Goal: Information Seeking & Learning: Find specific fact

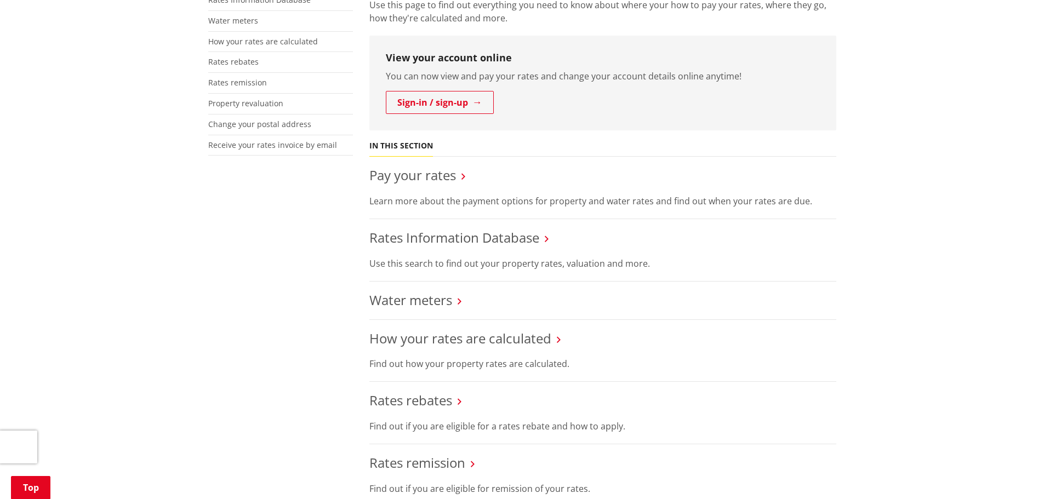
scroll to position [274, 0]
click at [458, 241] on link "Rates Information Database" at bounding box center [454, 237] width 170 height 18
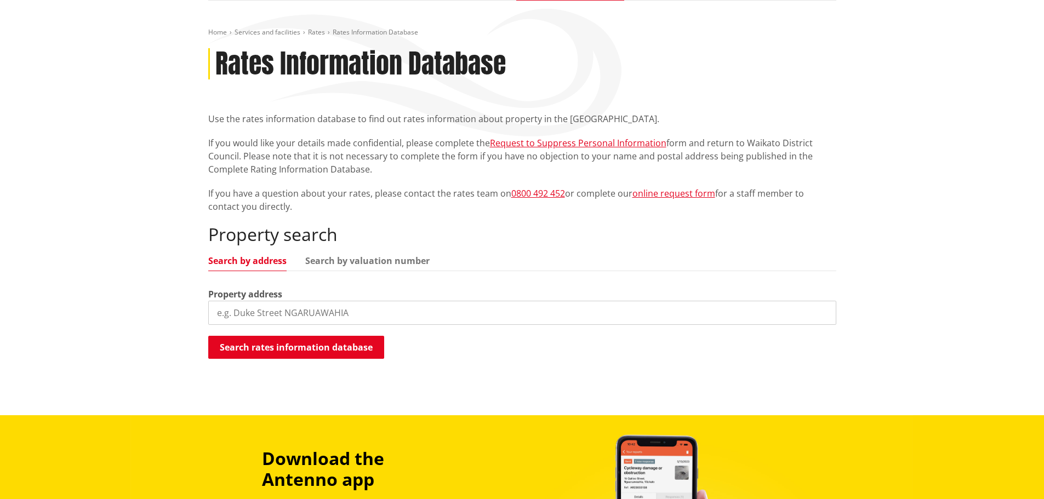
scroll to position [110, 0]
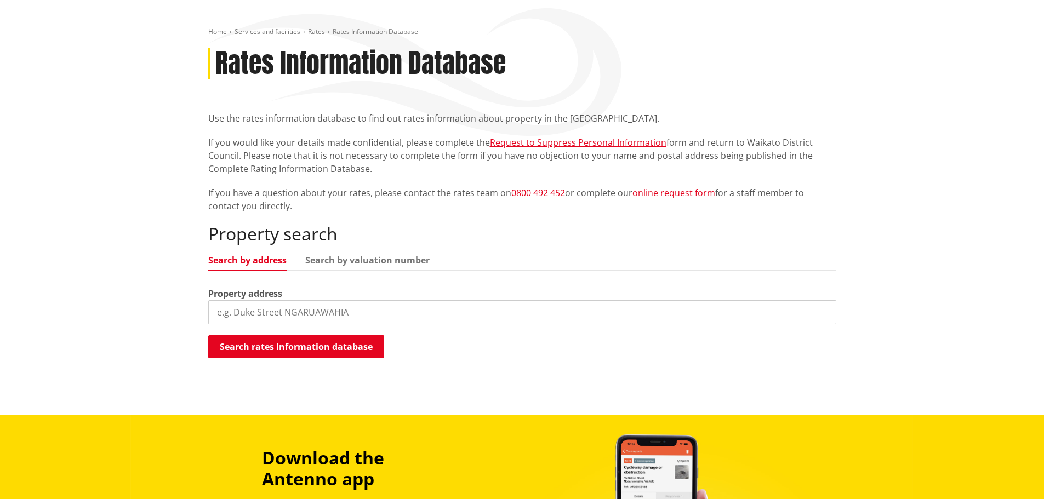
click at [448, 306] on input "search" at bounding box center [522, 312] width 628 height 24
type input "2820 highway"
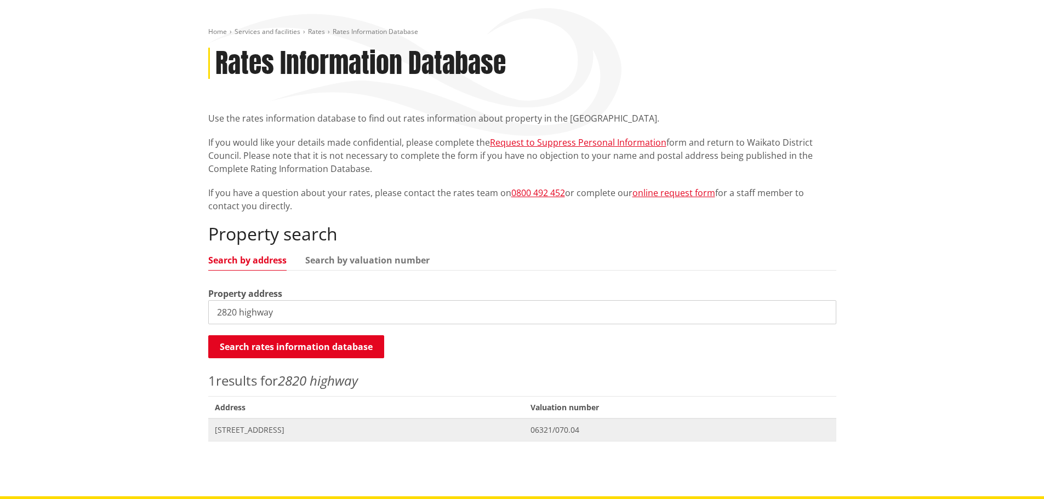
drag, startPoint x: 261, startPoint y: 433, endPoint x: 250, endPoint y: 433, distance: 11.0
click at [252, 433] on span "[STREET_ADDRESS]" at bounding box center [366, 430] width 303 height 11
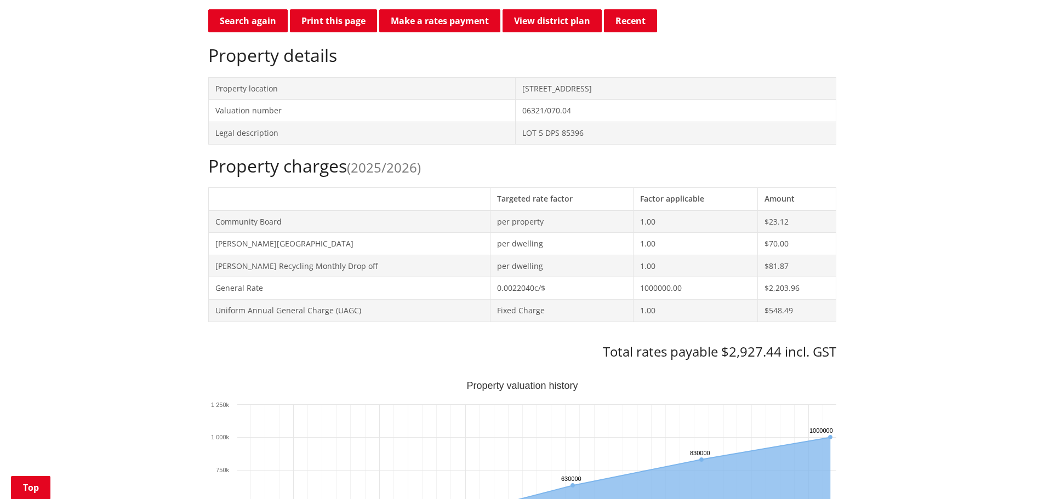
scroll to position [384, 0]
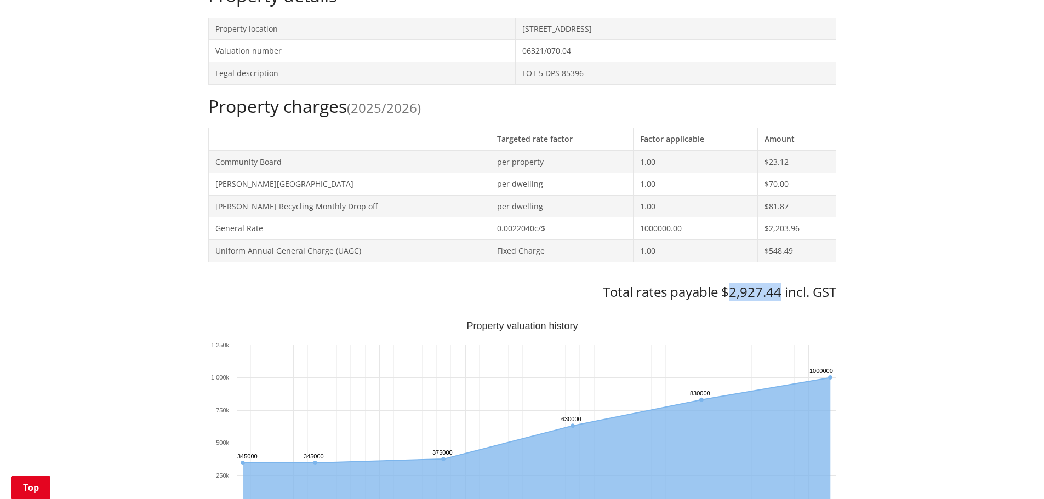
drag, startPoint x: 730, startPoint y: 292, endPoint x: 781, endPoint y: 294, distance: 51.6
click at [781, 294] on h3 "Total rates payable $2,927.44 incl. GST" at bounding box center [522, 292] width 628 height 16
copy h3 "2,927.44"
click at [556, 293] on h3 "Total rates payable $2,927.44 incl. GST" at bounding box center [522, 292] width 628 height 16
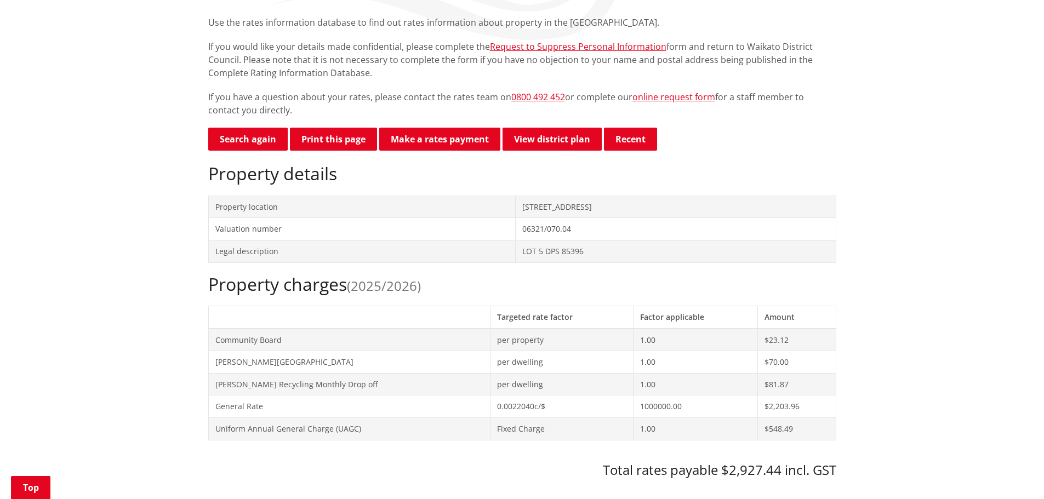
scroll to position [274, 0]
